Goal: Information Seeking & Learning: Learn about a topic

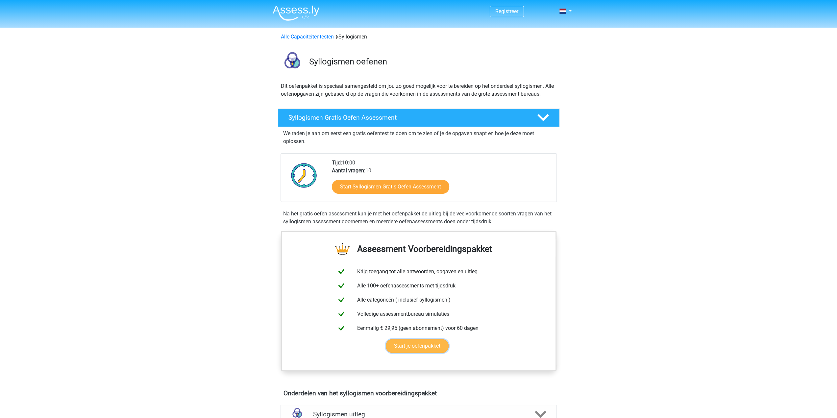
click at [428, 348] on link "Start je oefenpakket" at bounding box center [417, 346] width 63 height 14
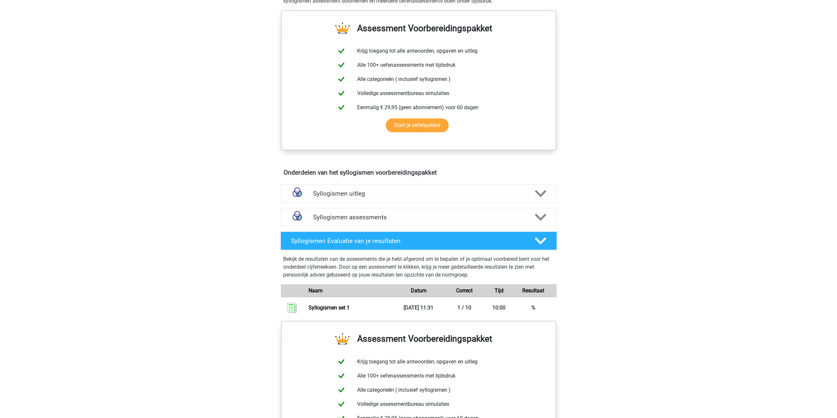
scroll to position [230, 0]
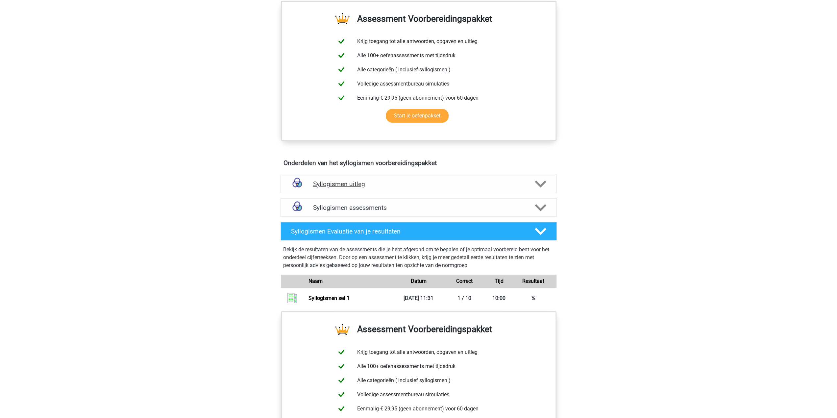
click at [341, 184] on h4 "Syllogismen uitleg" at bounding box center [418, 184] width 211 height 8
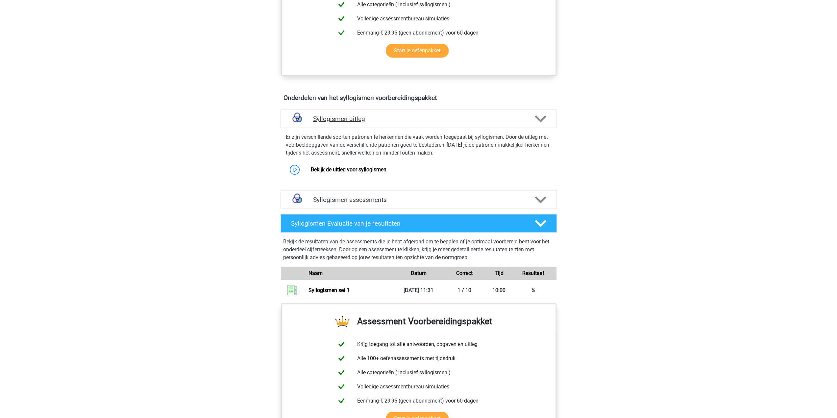
scroll to position [296, 0]
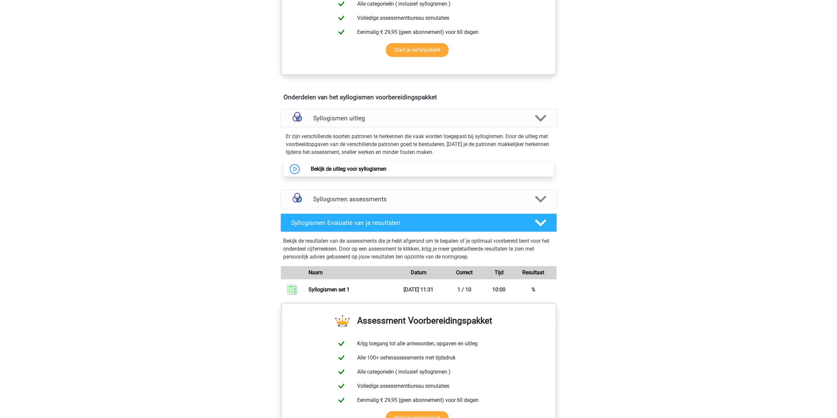
click at [339, 169] on link "Bekijk de uitleg voor syllogismen" at bounding box center [349, 169] width 76 height 6
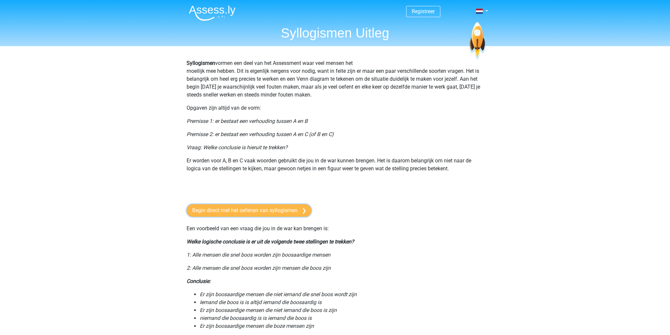
click at [254, 211] on link "Begin direct met het oefenen van syllogismen" at bounding box center [249, 210] width 125 height 12
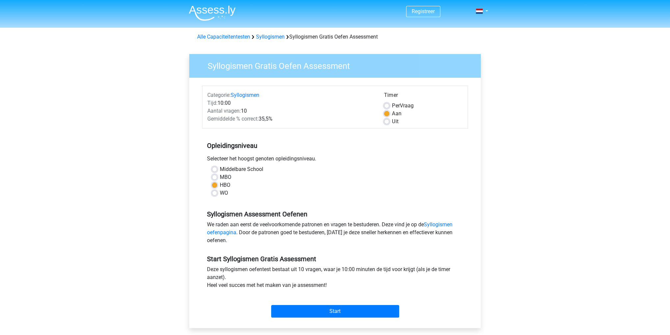
click at [220, 192] on label "WO" at bounding box center [224, 193] width 8 height 8
click at [212, 192] on input "WO" at bounding box center [214, 192] width 5 height 7
radio input "true"
click at [335, 313] on input "Start" at bounding box center [335, 311] width 128 height 12
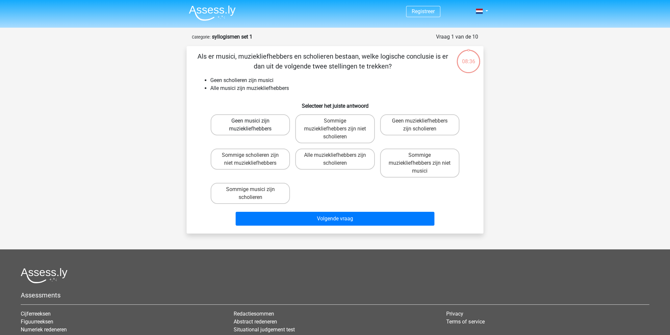
click at [250, 127] on label "Geen musici zijn muziekliefhebbers" at bounding box center [250, 124] width 79 height 21
click at [250, 125] on input "Geen musici zijn muziekliefhebbers" at bounding box center [252, 123] width 4 height 4
radio input "true"
click at [250, 127] on label "Geen musici zijn muziekliefhebbers" at bounding box center [250, 124] width 79 height 21
click at [250, 125] on input "Geen musici zijn muziekliefhebbers" at bounding box center [252, 123] width 4 height 4
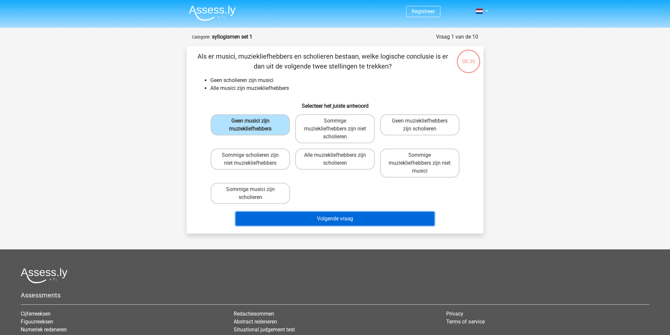
click at [340, 217] on button "Volgende vraag" at bounding box center [335, 219] width 199 height 14
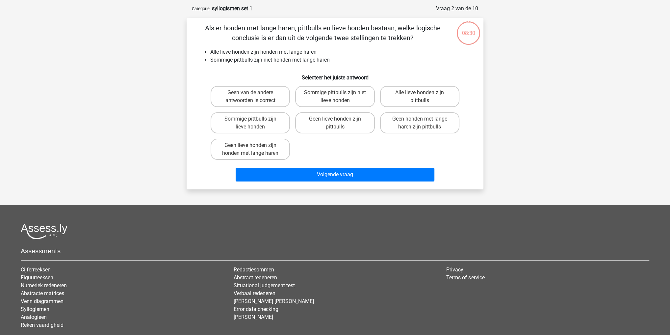
scroll to position [33, 0]
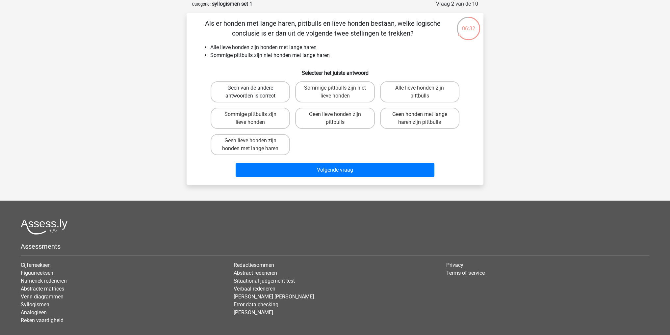
click at [260, 91] on label "Geen van de andere antwoorden is correct" at bounding box center [250, 91] width 79 height 21
click at [255, 91] on input "Geen van de andere antwoorden is correct" at bounding box center [252, 90] width 4 height 4
radio input "true"
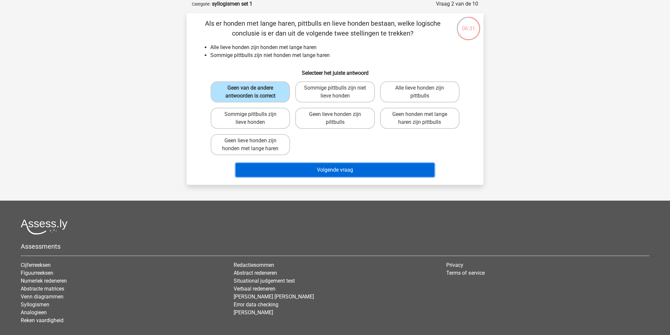
click at [339, 174] on button "Volgende vraag" at bounding box center [335, 170] width 199 height 14
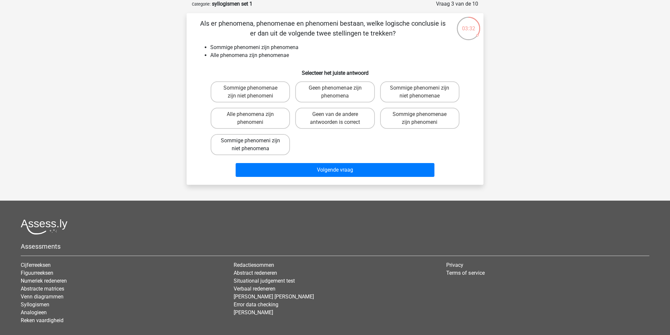
click at [243, 141] on label "Sommige phenomeni zijn niet phenomena" at bounding box center [250, 144] width 79 height 21
click at [250, 141] on input "Sommige phenomeni zijn niet phenomena" at bounding box center [252, 142] width 4 height 4
radio input "true"
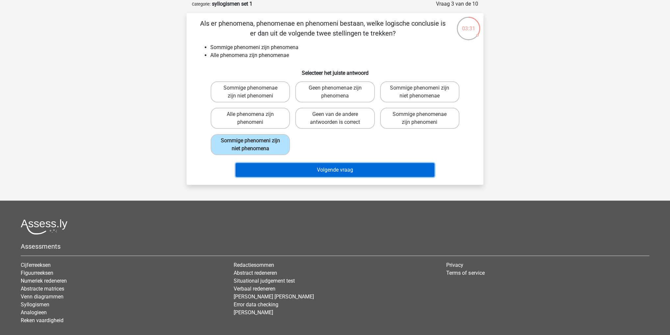
click at [354, 166] on button "Volgende vraag" at bounding box center [335, 170] width 199 height 14
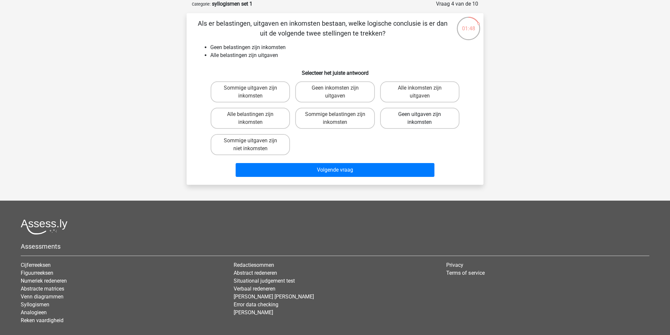
click at [402, 122] on label "Geen uitgaven zijn inkomsten" at bounding box center [419, 118] width 79 height 21
click at [419, 118] on input "Geen uitgaven zijn inkomsten" at bounding box center [421, 116] width 4 height 4
radio input "true"
click at [402, 122] on label "Geen uitgaven zijn inkomsten" at bounding box center [419, 118] width 79 height 21
click at [419, 118] on input "Geen uitgaven zijn inkomsten" at bounding box center [421, 116] width 4 height 4
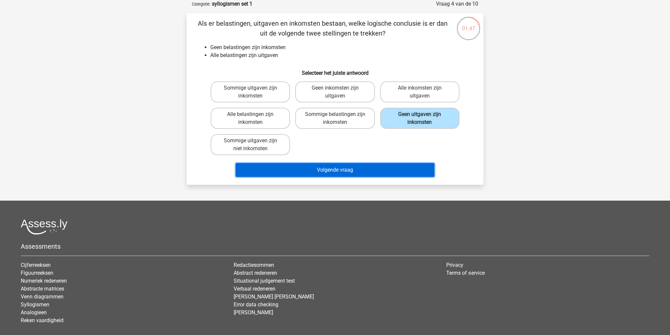
click at [360, 166] on button "Volgende vraag" at bounding box center [335, 170] width 199 height 14
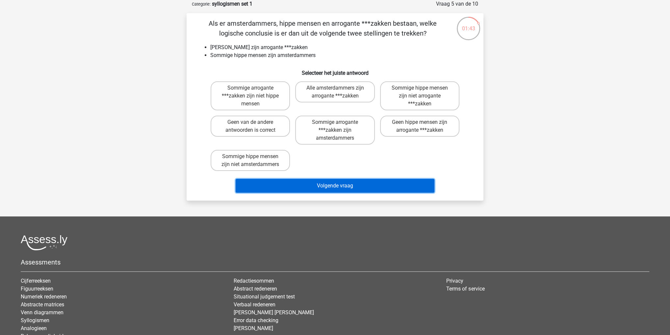
click at [347, 185] on button "Volgende vraag" at bounding box center [335, 186] width 199 height 14
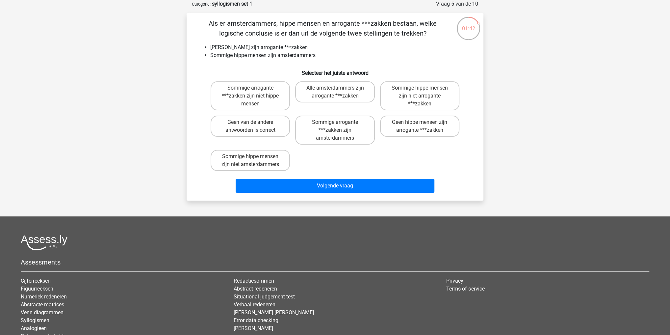
click at [393, 160] on div "Sommige arrogante ***zakken zijn niet hippe mensen Alle amsterdammers zijn arro…" at bounding box center [335, 126] width 254 height 95
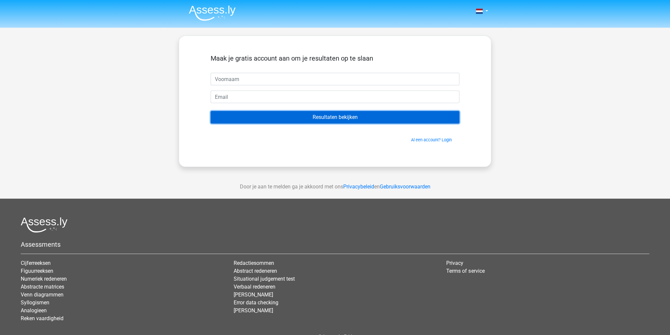
click at [340, 118] on input "Resultaten bekijken" at bounding box center [335, 117] width 249 height 12
